Goal: Entertainment & Leisure: Browse casually

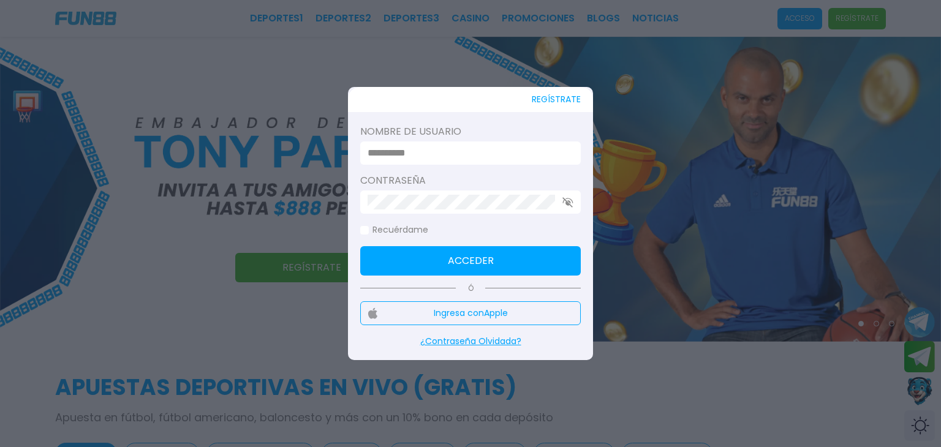
click at [387, 151] on input at bounding box center [467, 153] width 199 height 15
type input "*"
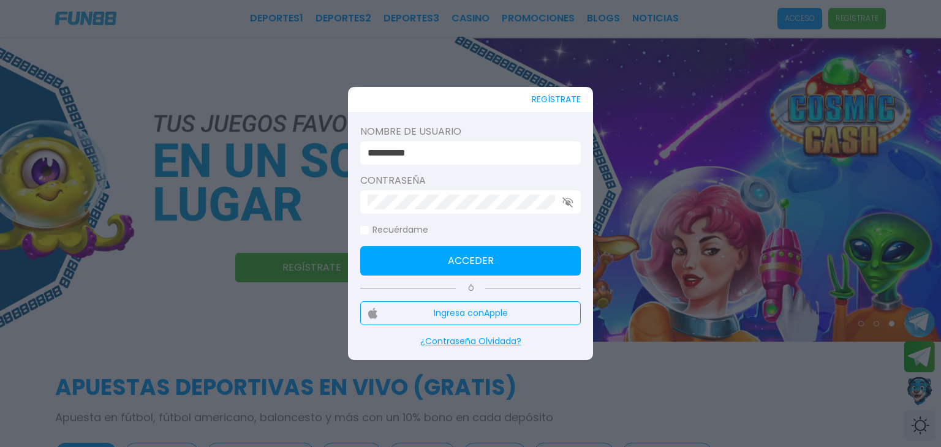
type input "**********"
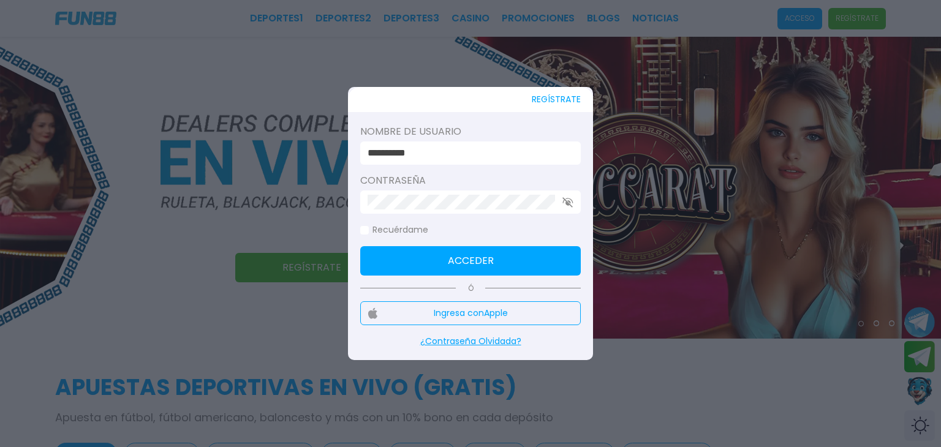
click button "Acceder" at bounding box center [470, 260] width 221 height 29
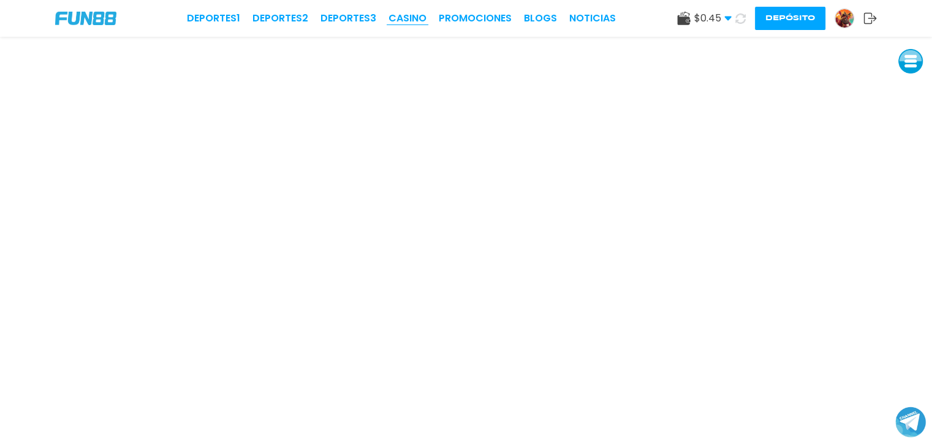
click at [397, 12] on link "CASINO" at bounding box center [407, 18] width 38 height 15
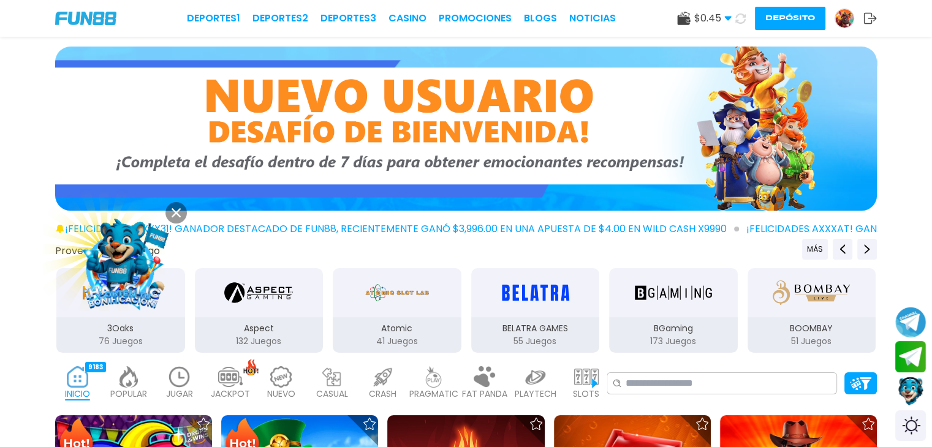
click at [182, 371] on img at bounding box center [179, 376] width 25 height 21
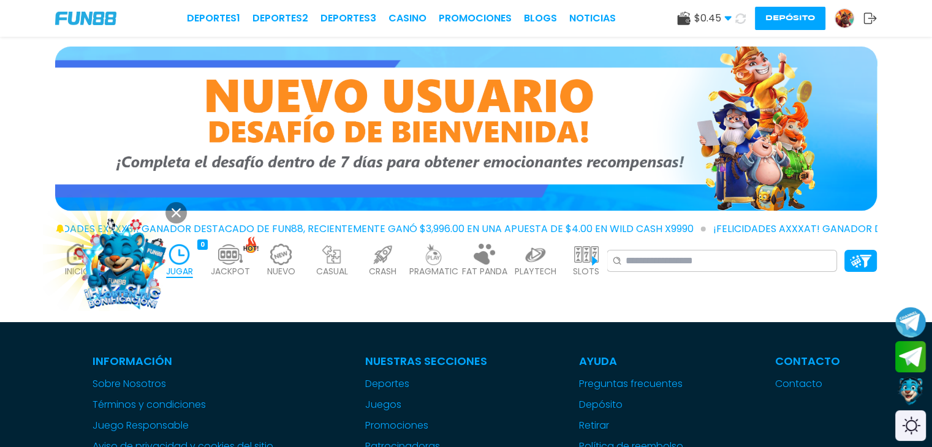
click at [176, 209] on icon at bounding box center [176, 212] width 9 height 9
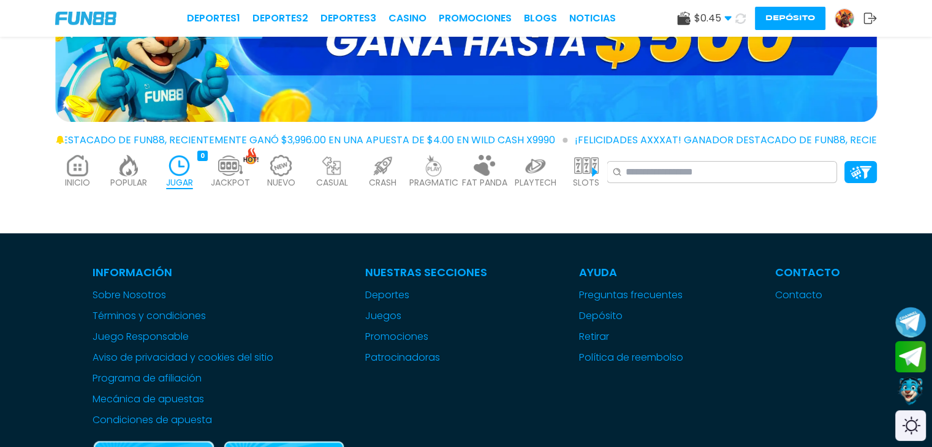
scroll to position [61, 0]
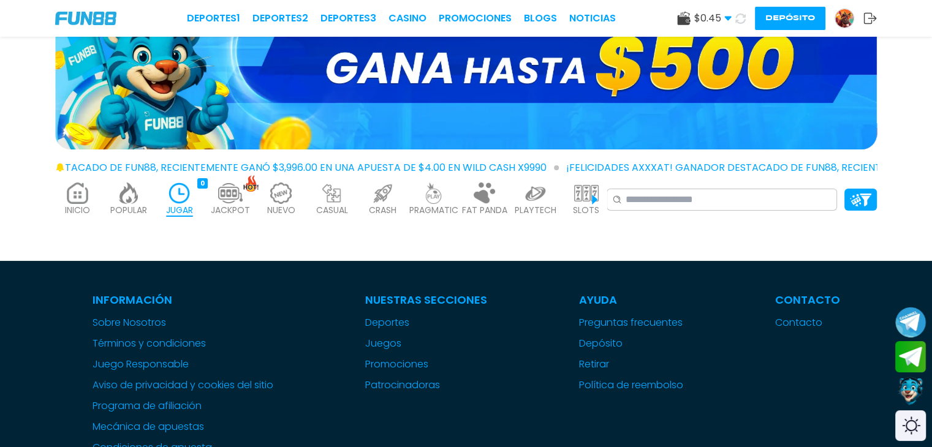
click at [588, 213] on p "SLOTS" at bounding box center [586, 210] width 26 height 13
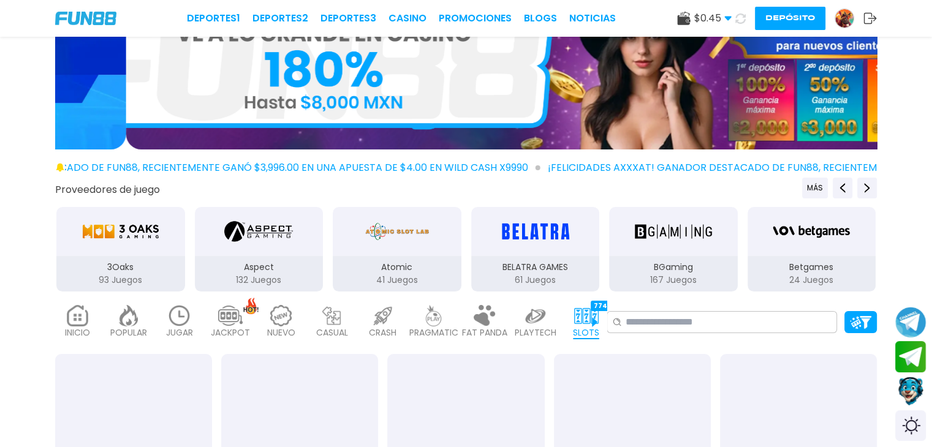
click at [593, 210] on div "BELATRA GAMES" at bounding box center [535, 231] width 129 height 49
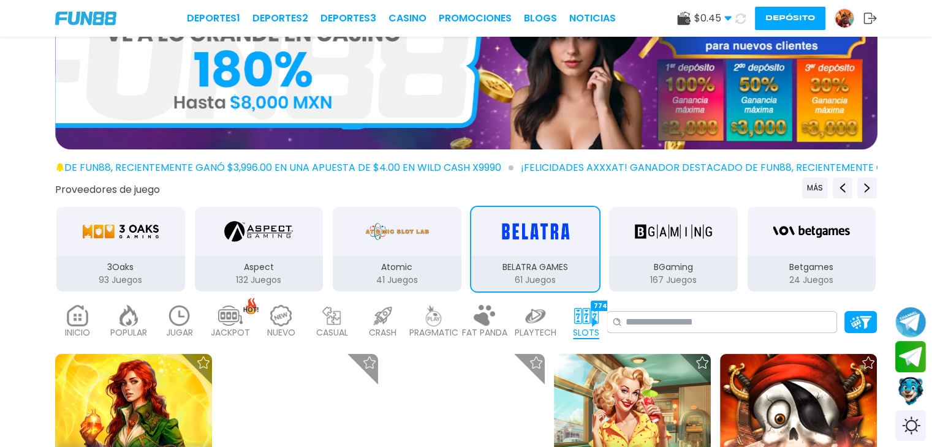
click at [596, 323] on img at bounding box center [586, 315] width 25 height 21
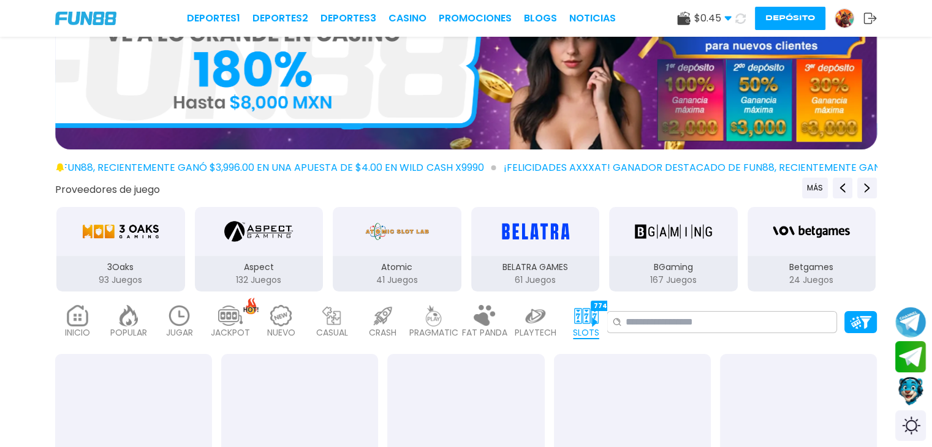
click at [596, 323] on img at bounding box center [586, 315] width 25 height 21
click at [599, 324] on div "SLOTS 7742" at bounding box center [586, 322] width 45 height 49
click at [600, 324] on div "SLOTS 7742" at bounding box center [586, 322] width 45 height 49
drag, startPoint x: 604, startPoint y: 326, endPoint x: 608, endPoint y: 331, distance: 6.5
click at [608, 331] on div "INICIO 9183 POPULAR 40 JUGAR 0 JACKPOT 133 NUEVO 1656 CASUAL 17 CRASH 50 PRAGMA…" at bounding box center [466, 322] width 932 height 49
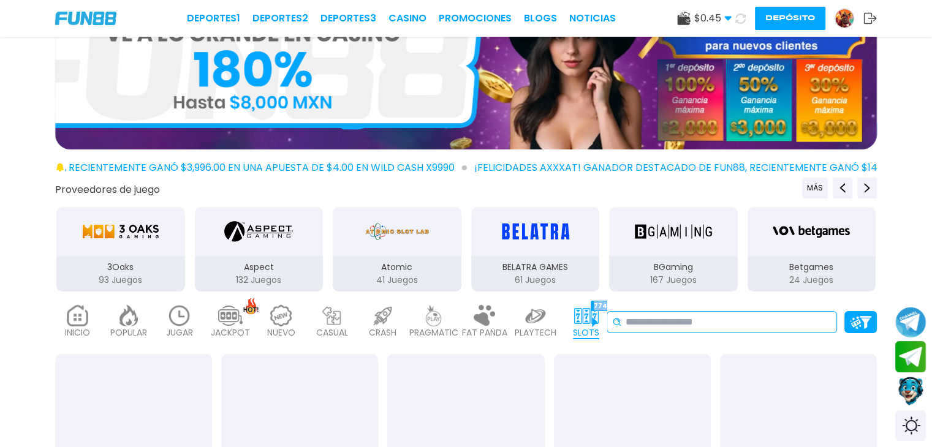
click at [608, 331] on div "No se ha encontrado ningún juego." at bounding box center [722, 322] width 230 height 22
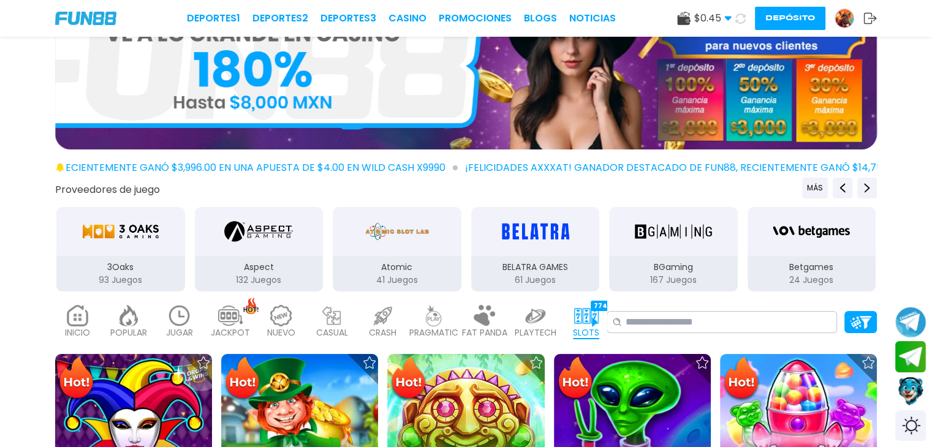
click at [603, 330] on div "SLOTS 7742" at bounding box center [586, 322] width 45 height 49
click at [600, 330] on div "SLOTS 7742" at bounding box center [586, 322] width 45 height 49
click at [596, 330] on p "SLOTS" at bounding box center [586, 333] width 26 height 13
drag, startPoint x: 595, startPoint y: 330, endPoint x: 584, endPoint y: 330, distance: 11.0
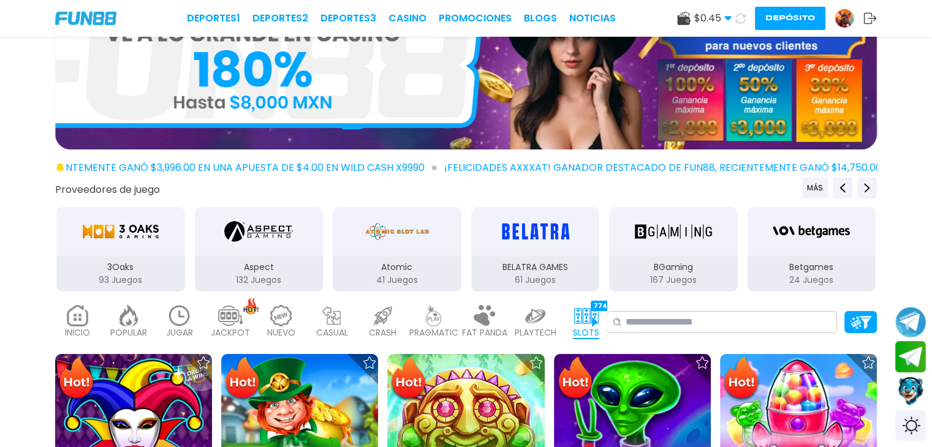
click at [584, 330] on p "SLOTS" at bounding box center [586, 333] width 26 height 13
click at [577, 329] on p "SLOTS" at bounding box center [586, 333] width 26 height 13
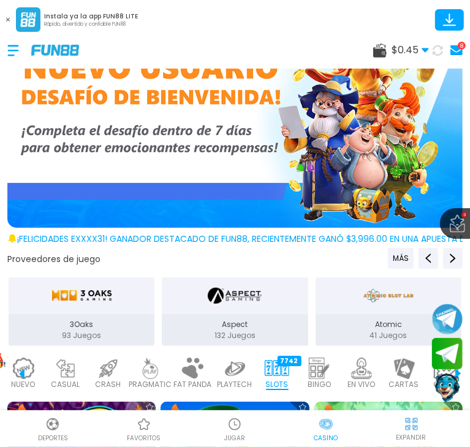
scroll to position [61, 0]
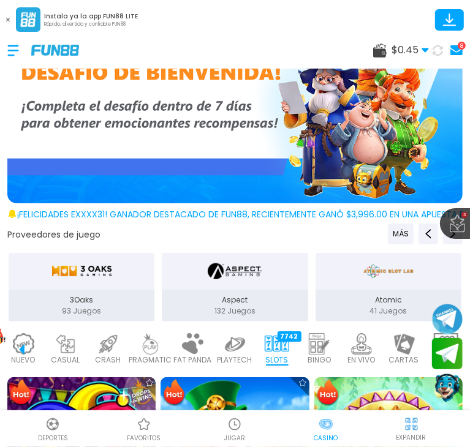
click at [363, 336] on img at bounding box center [361, 343] width 25 height 21
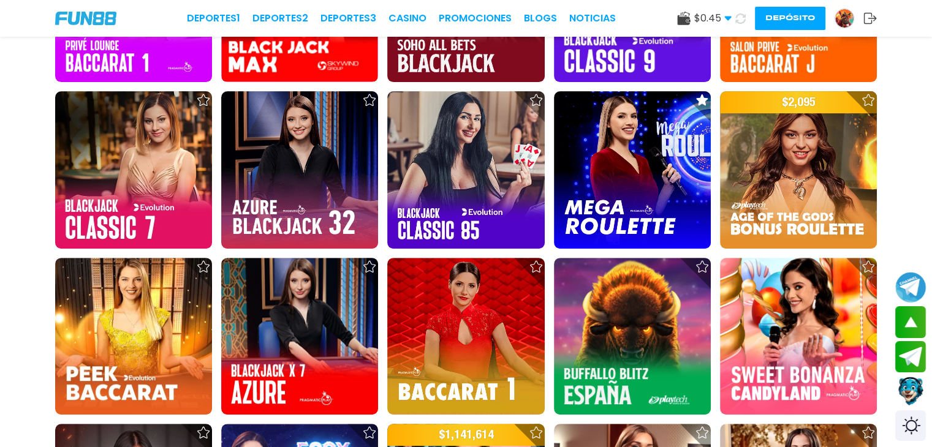
scroll to position [306, 0]
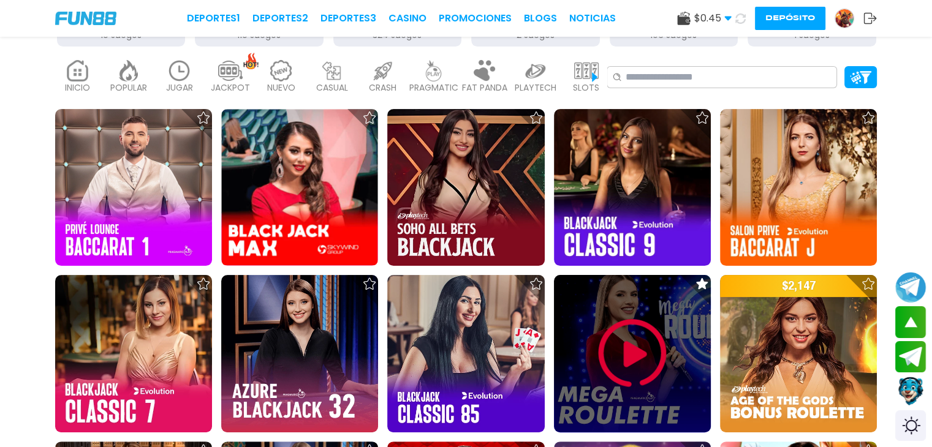
click at [630, 338] on img at bounding box center [633, 354] width 74 height 74
